Goal: Find specific page/section: Find specific page/section

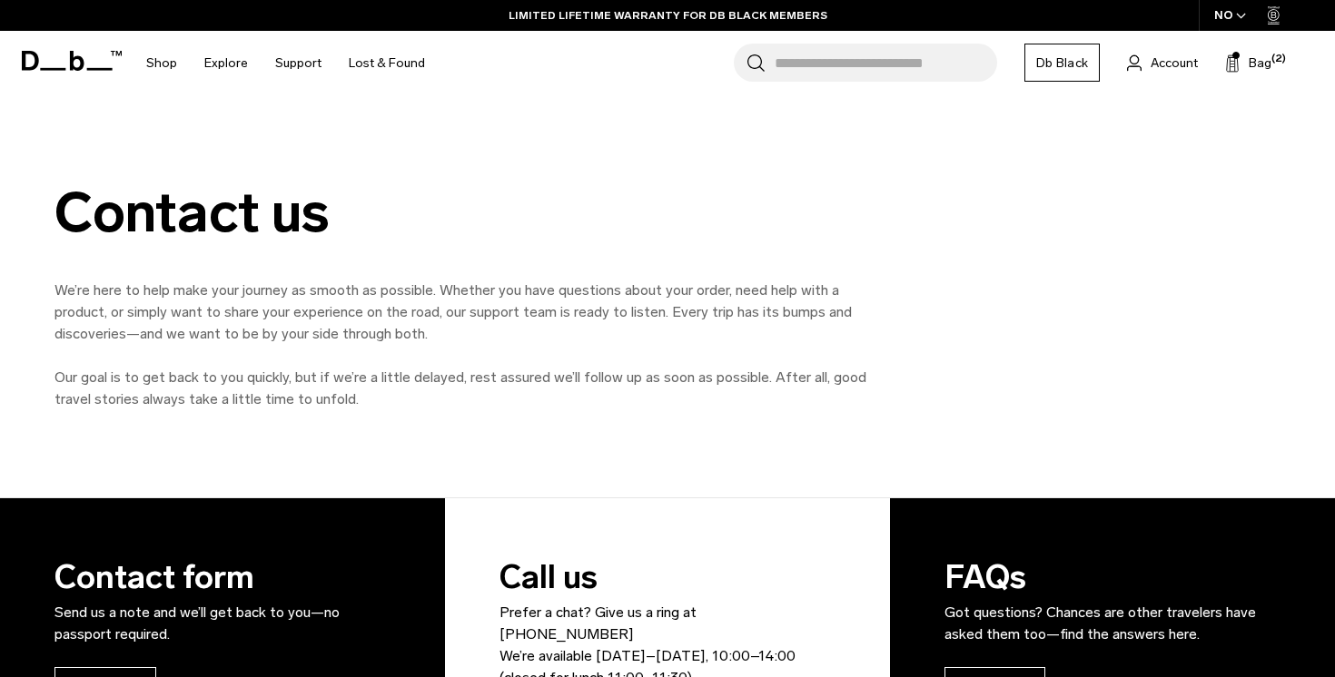
scroll to position [68, 0]
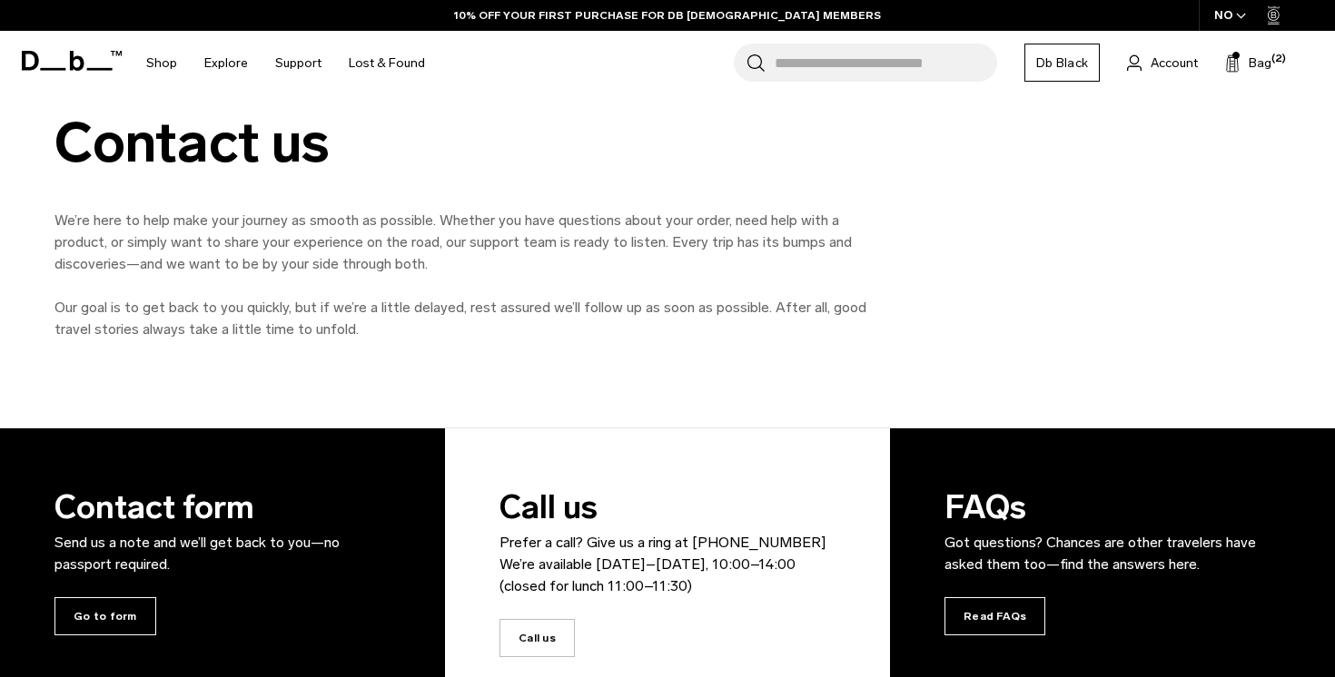
scroll to position [68, 0]
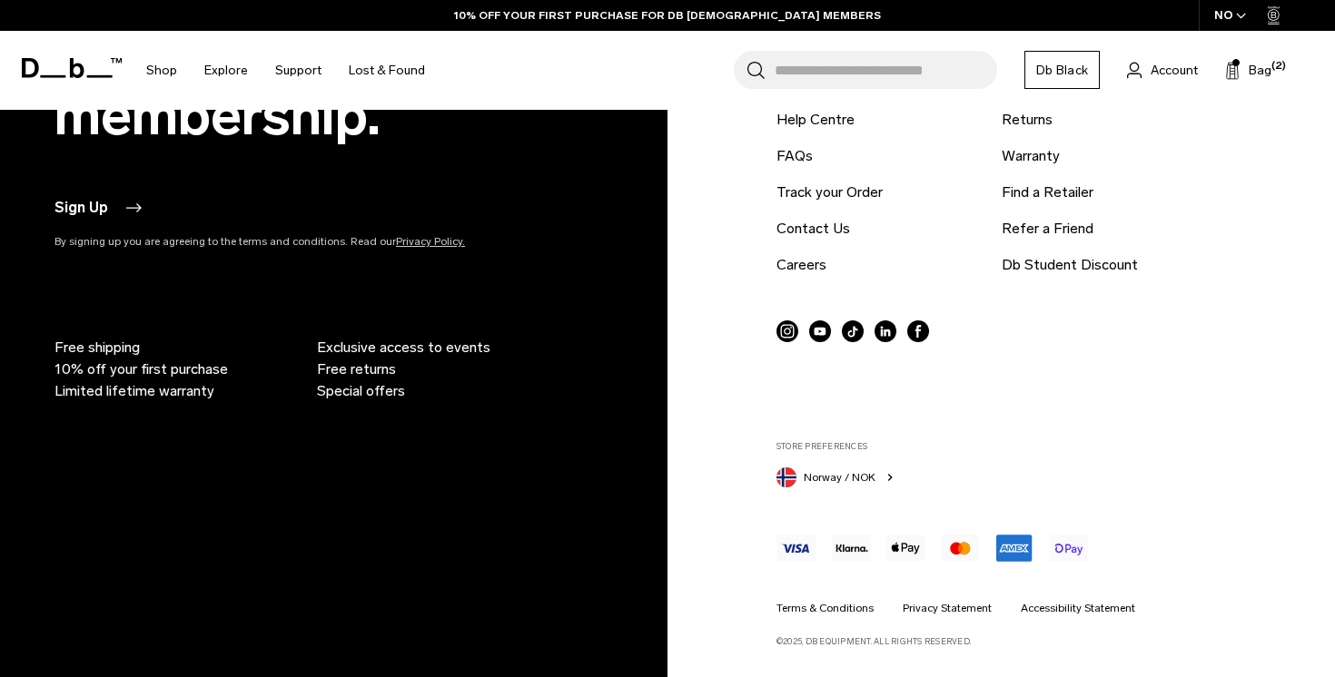
scroll to position [4557, 0]
click at [800, 272] on link "Careers" at bounding box center [801, 266] width 50 height 22
